Goal: Find specific page/section: Find specific page/section

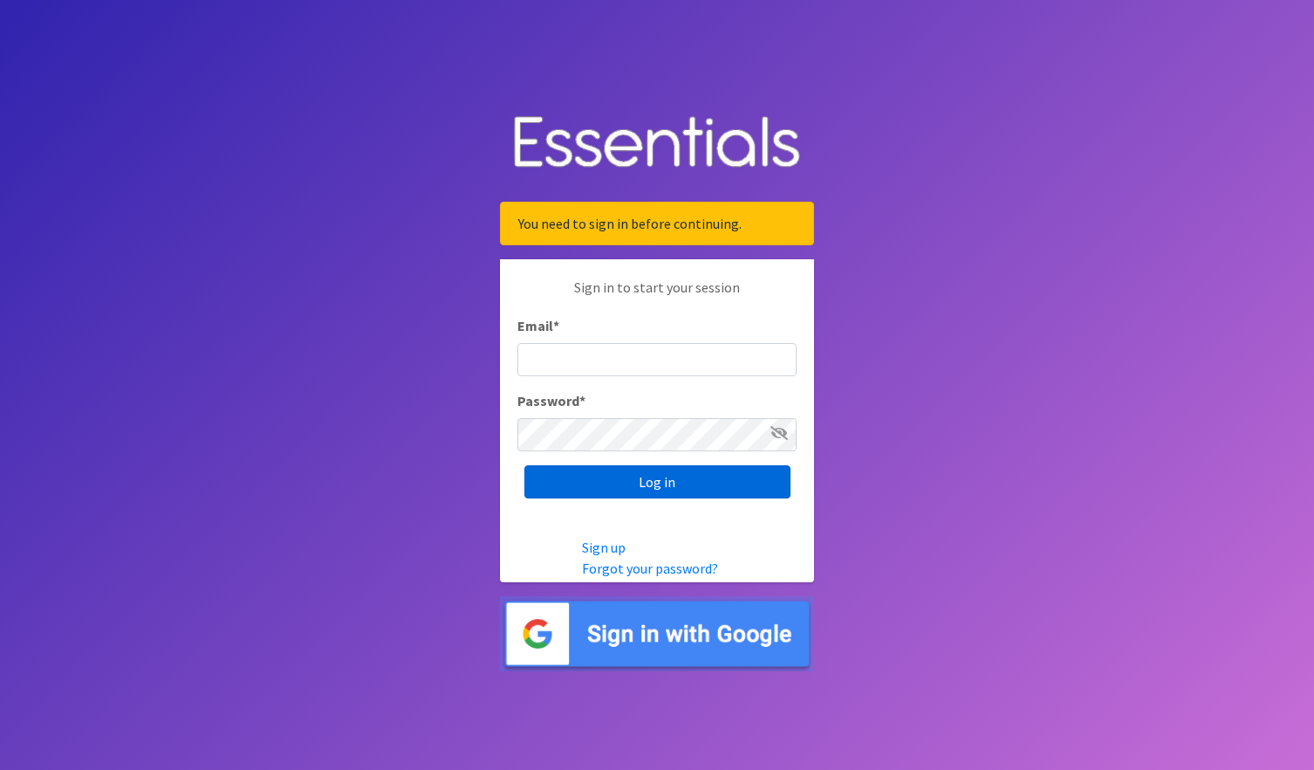
type input "[EMAIL_ADDRESS][DOMAIN_NAME]"
click at [627, 479] on input "Log in" at bounding box center [657, 481] width 266 height 33
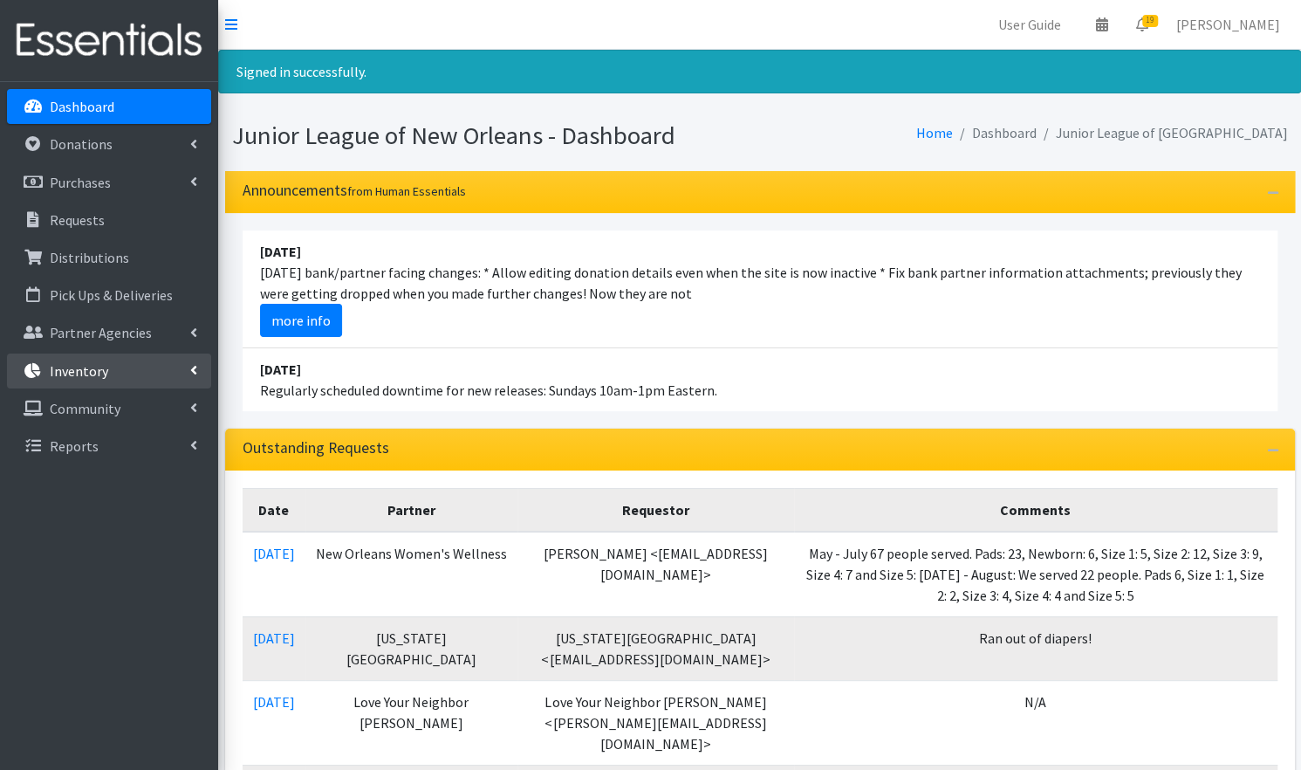
click at [145, 364] on link "Inventory" at bounding box center [109, 370] width 204 height 35
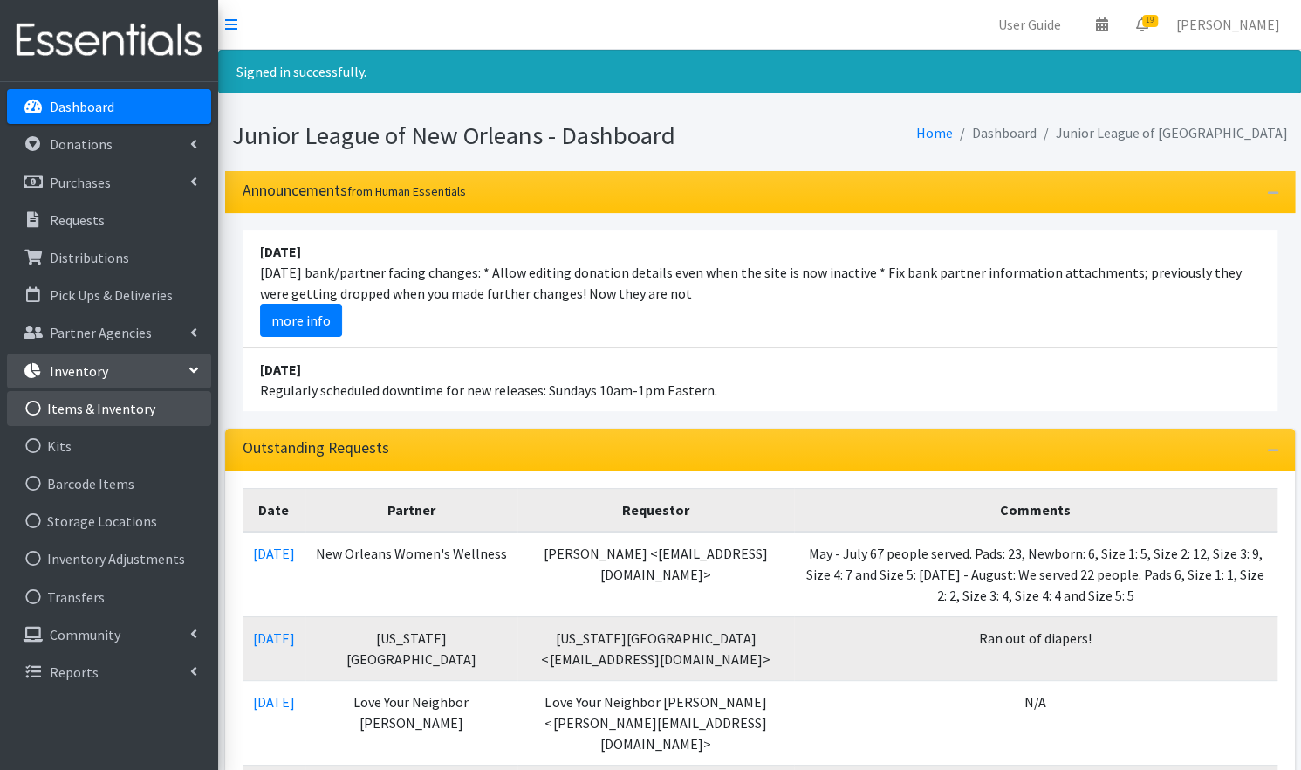
click at [176, 408] on link "Items & Inventory" at bounding box center [109, 408] width 204 height 35
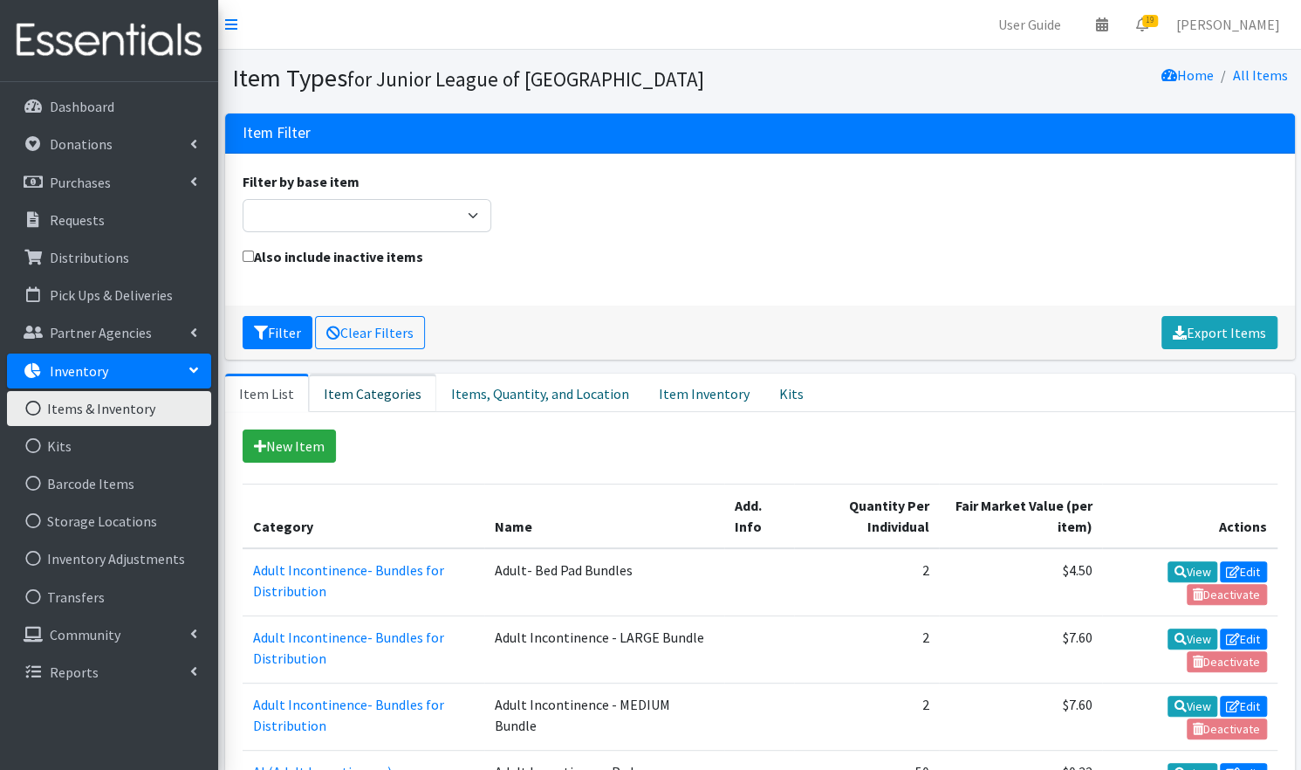
click at [377, 395] on link "Item Categories" at bounding box center [372, 392] width 127 height 38
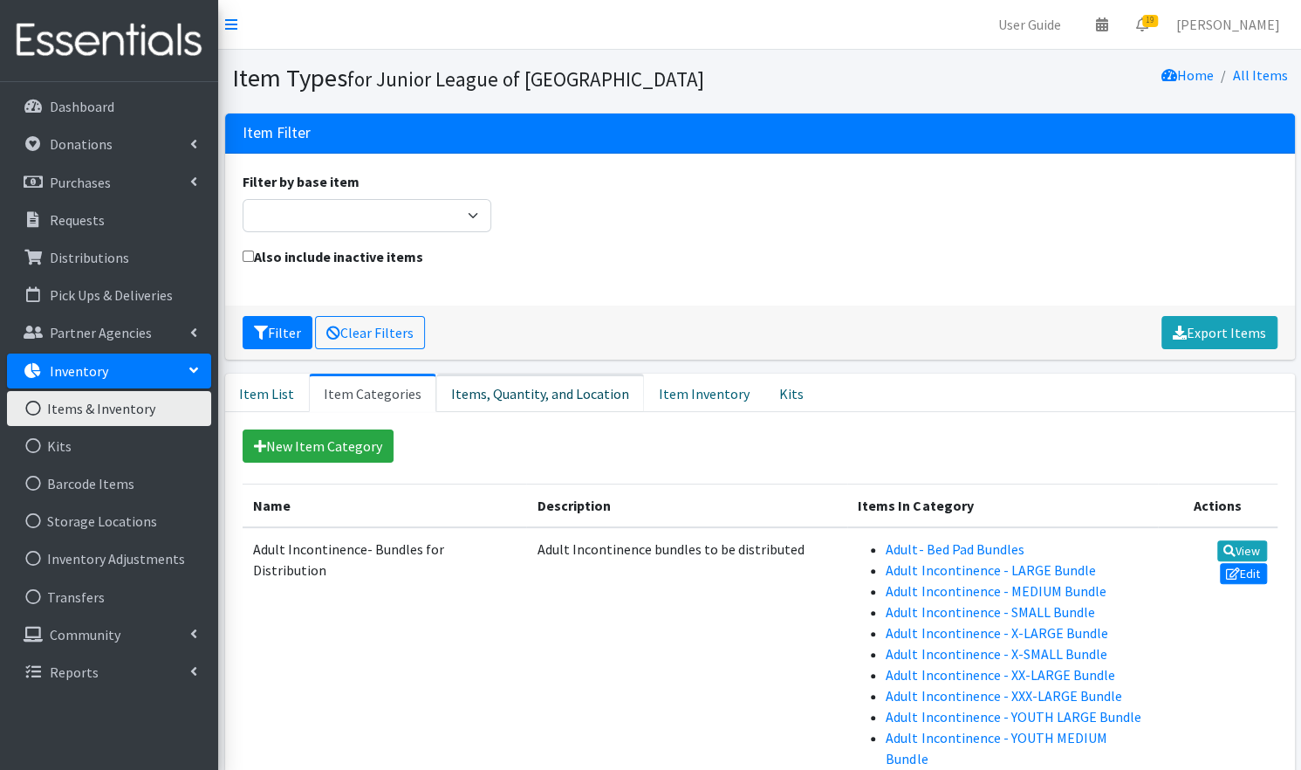
click at [531, 390] on link "Items, Quantity, and Location" at bounding box center [540, 392] width 208 height 38
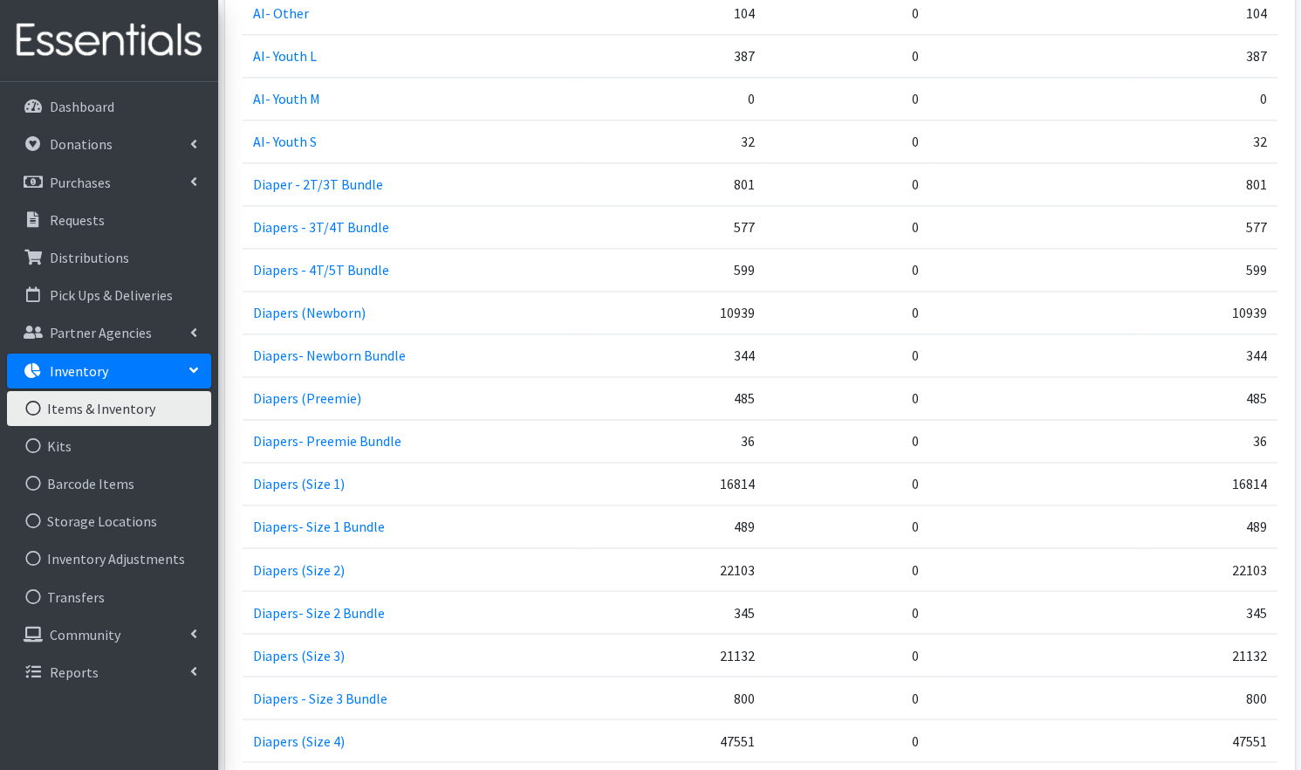
scroll to position [1474, 0]
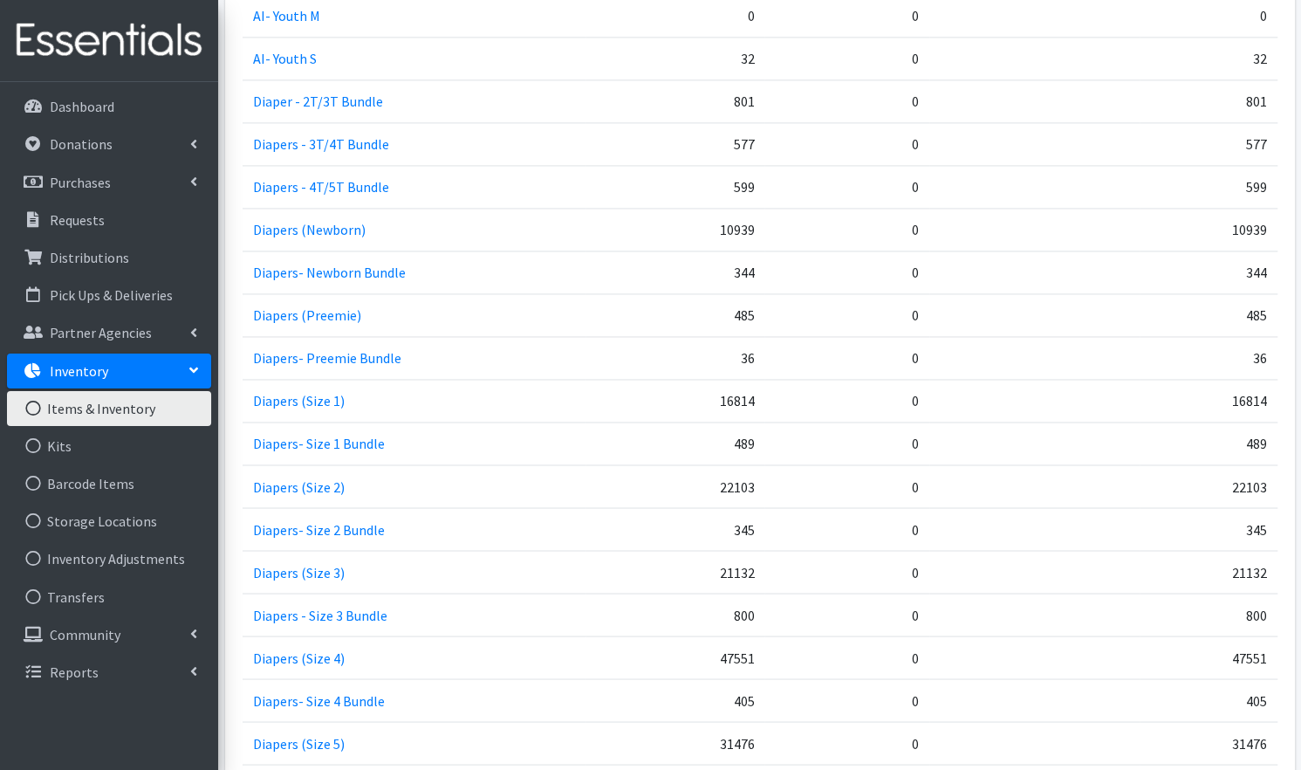
click at [756, 482] on td "22103" at bounding box center [675, 485] width 179 height 43
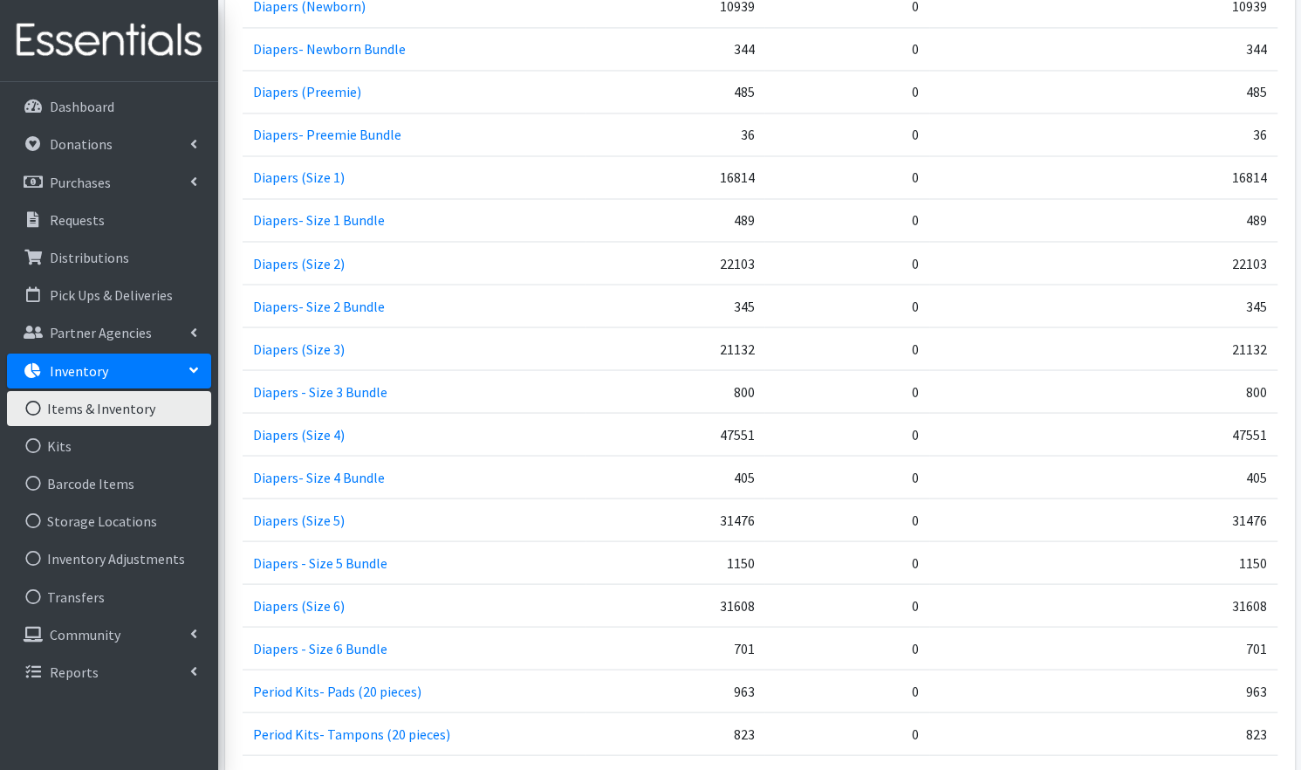
scroll to position [1698, 0]
